Goal: Task Accomplishment & Management: Manage account settings

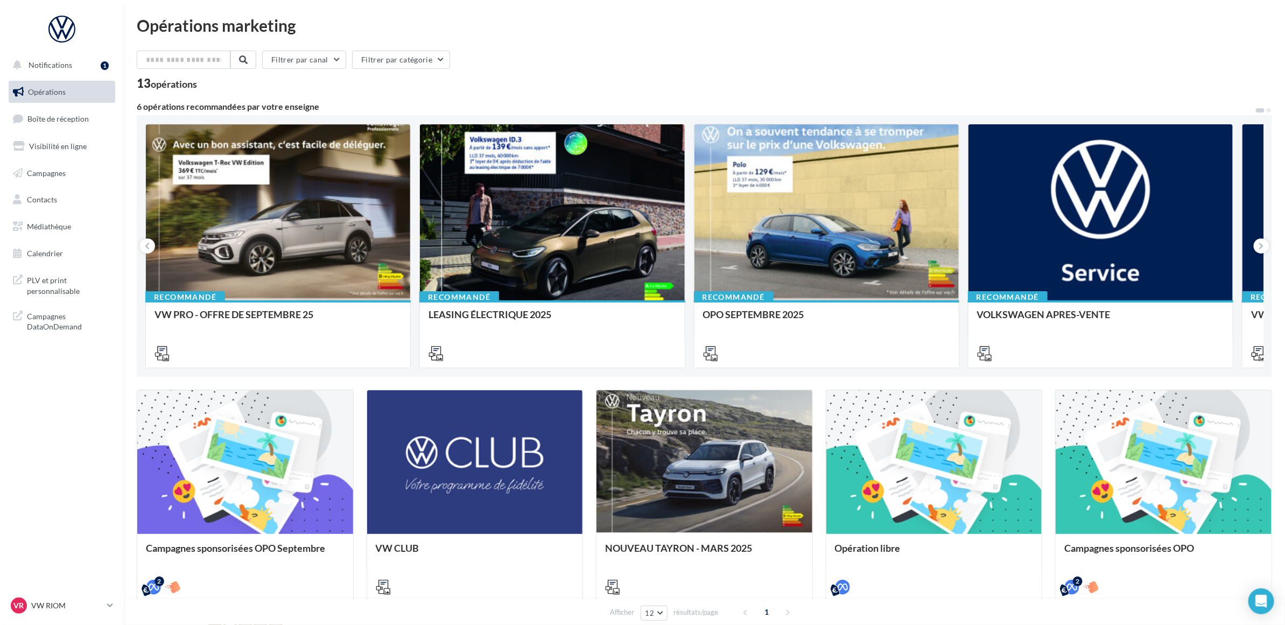
click at [750, 74] on div "Filtrer par canal Filtrer par catégorie 13 opérations" at bounding box center [704, 70] width 1135 height 39
click at [605, 67] on div "Filtrer par canal Filtrer par catégorie" at bounding box center [704, 62] width 1135 height 23
click at [65, 146] on span "Visibilité en ligne" at bounding box center [58, 146] width 58 height 9
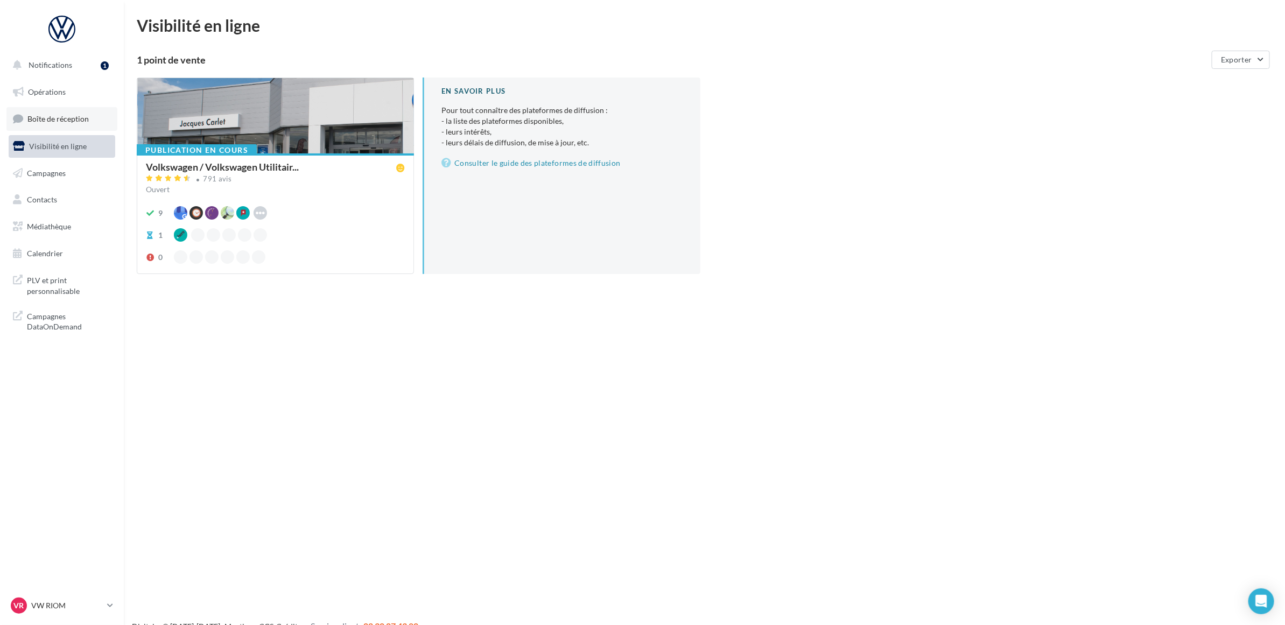
click at [62, 119] on span "Boîte de réception" at bounding box center [57, 118] width 61 height 9
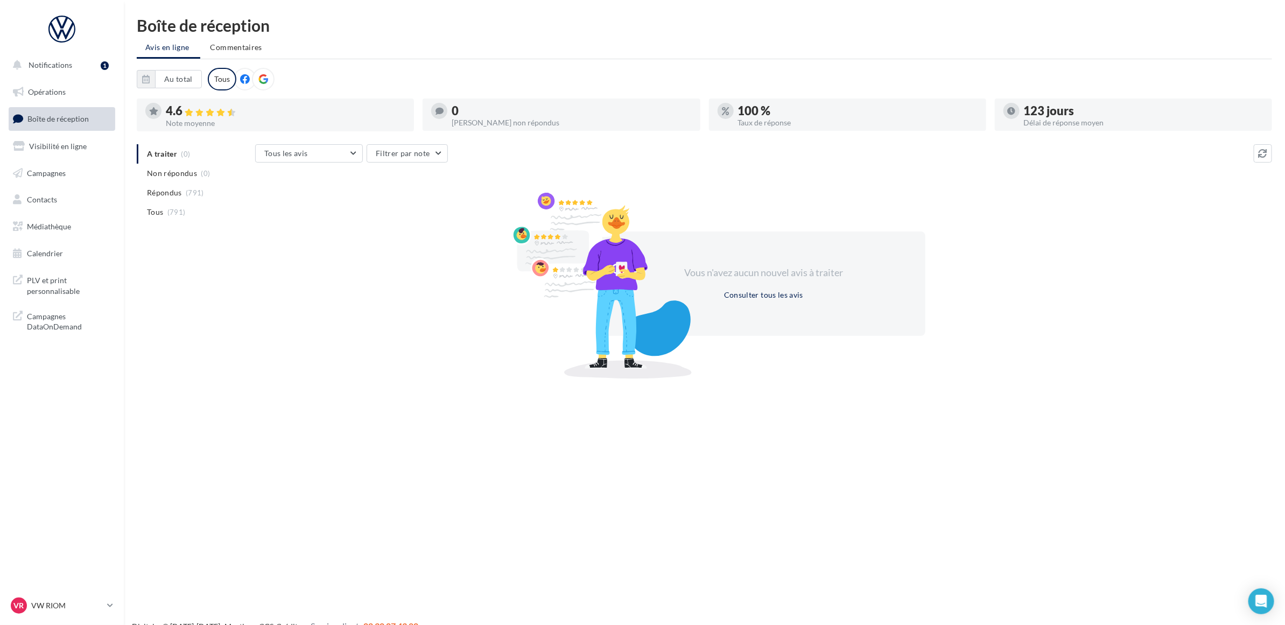
click at [184, 271] on div "A traiter (0) Non répondus (0) Répondus (791) Tous (791) Tous les avis Tous les…" at bounding box center [704, 259] width 1135 height 230
